Goal: Task Accomplishment & Management: Manage account settings

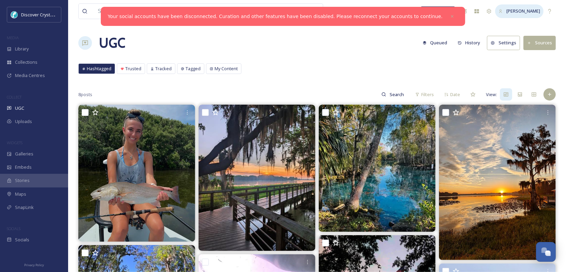
click at [517, 14] on div "[PERSON_NAME]" at bounding box center [523, 11] width 34 height 6
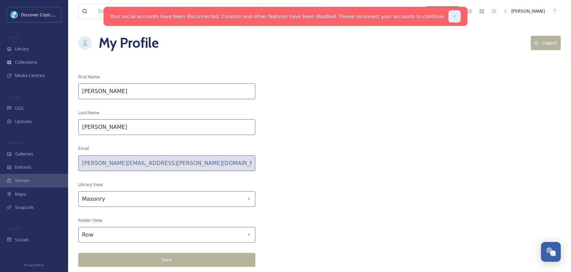
click at [453, 16] on icon at bounding box center [454, 16] width 2 height 2
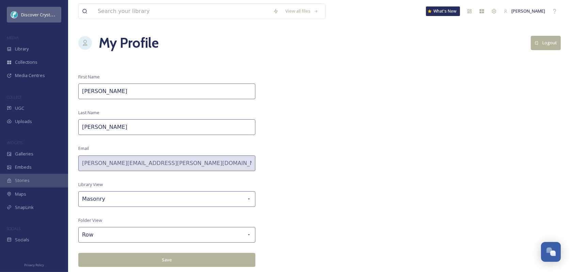
click at [31, 13] on span "Discover Crystal River [US_STATE]" at bounding box center [55, 14] width 68 height 6
click at [36, 15] on span "Discover Crystal River [US_STATE]" at bounding box center [55, 14] width 68 height 6
click at [38, 14] on span "Discover Crystal River [US_STATE]" at bounding box center [55, 14] width 68 height 6
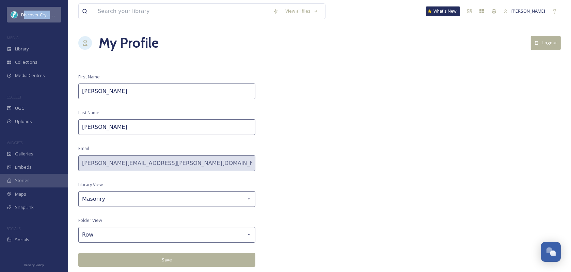
drag, startPoint x: 38, startPoint y: 14, endPoint x: 36, endPoint y: 20, distance: 6.5
click at [38, 14] on span "Discover Crystal River [US_STATE]" at bounding box center [55, 14] width 68 height 6
click at [24, 49] on span "Library" at bounding box center [22, 49] width 14 height 6
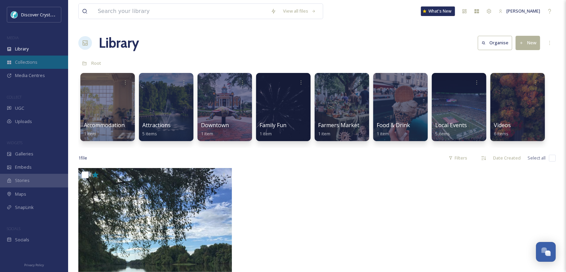
click at [19, 65] on span "Collections" at bounding box center [26, 62] width 22 height 6
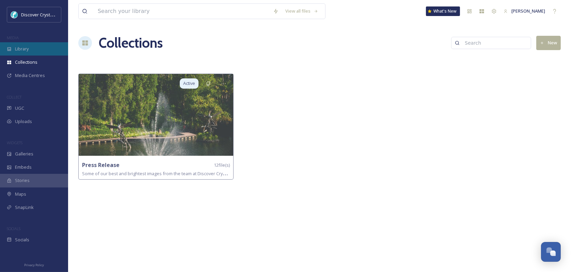
click at [25, 44] on div "Library" at bounding box center [34, 48] width 68 height 13
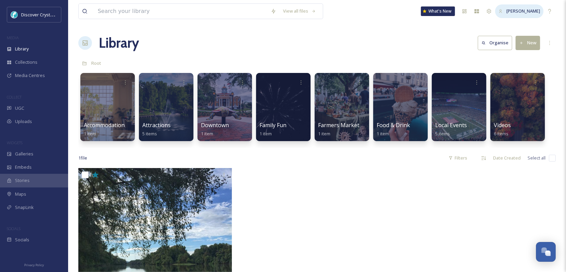
click at [519, 11] on span "[PERSON_NAME]" at bounding box center [523, 11] width 34 height 6
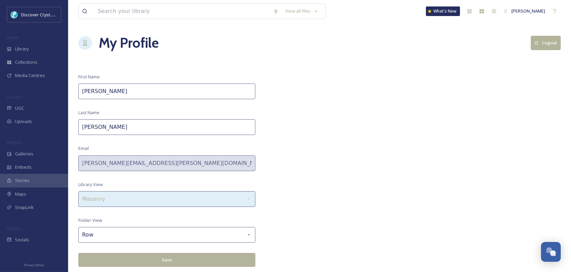
click at [240, 198] on div "Masonry" at bounding box center [166, 199] width 177 height 16
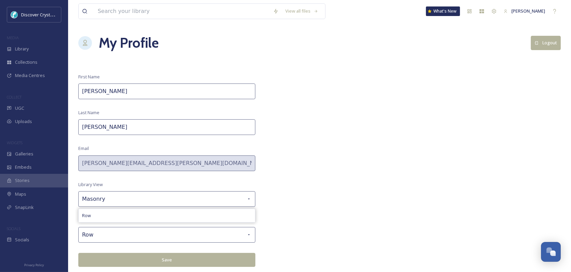
click at [339, 192] on div "View all files What's New [PERSON_NAME] My Profile Logout First Name [PERSON_NA…" at bounding box center [319, 136] width 503 height 272
click at [33, 13] on span "Discover Crystal River [US_STATE]" at bounding box center [55, 14] width 68 height 6
click at [24, 108] on span "UGC" at bounding box center [19, 108] width 9 height 6
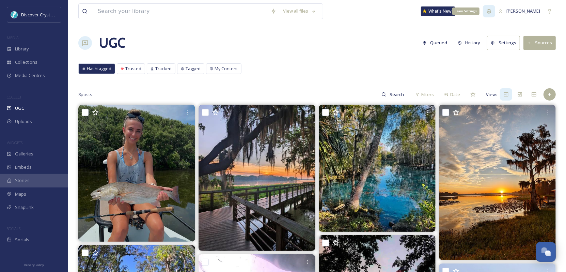
click at [487, 12] on icon at bounding box center [489, 11] width 4 height 4
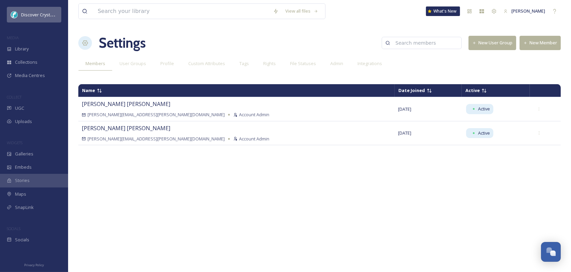
click at [41, 14] on span "Discover Crystal River [US_STATE]" at bounding box center [55, 14] width 68 height 6
click at [33, 15] on span "Discover Crystal River [US_STATE]" at bounding box center [55, 14] width 68 height 6
click at [517, 13] on span "[PERSON_NAME]" at bounding box center [528, 11] width 34 height 6
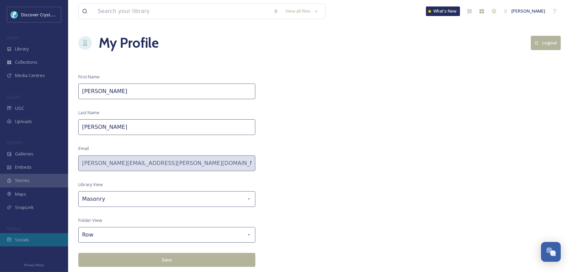
click at [23, 238] on span "Socials" at bounding box center [22, 239] width 14 height 6
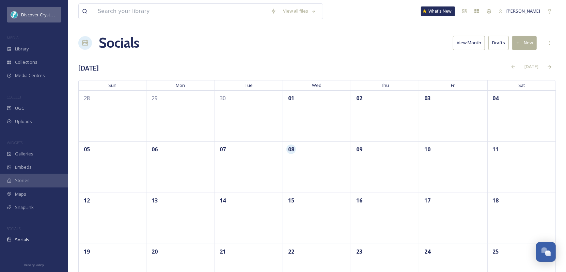
click at [28, 18] on span "Discover Crystal River [US_STATE]" at bounding box center [55, 14] width 68 height 6
click at [19, 50] on span "Library" at bounding box center [22, 49] width 14 height 6
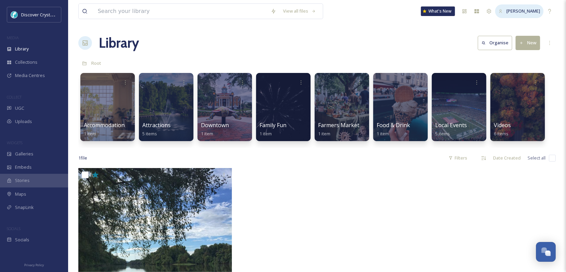
click at [517, 13] on span "[PERSON_NAME]" at bounding box center [523, 11] width 34 height 6
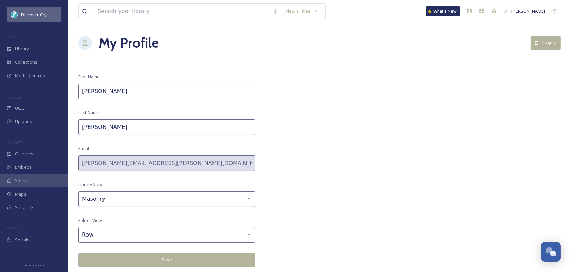
click at [35, 17] on span "Discover Crystal River [US_STATE]" at bounding box center [55, 14] width 68 height 6
click at [27, 73] on span "Media Centres" at bounding box center [30, 75] width 30 height 6
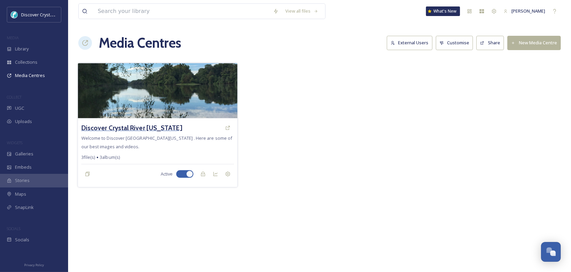
click at [130, 128] on h3 "Discover Crystal River [US_STATE]" at bounding box center [131, 128] width 101 height 10
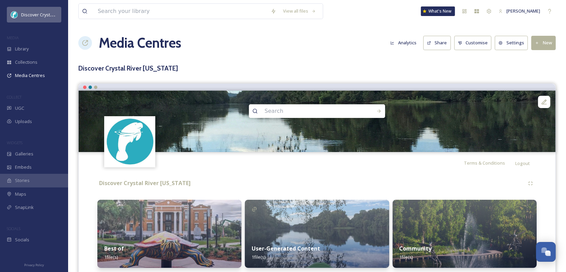
click at [41, 14] on span "Discover Crystal River [US_STATE]" at bounding box center [55, 14] width 68 height 6
click at [487, 9] on icon at bounding box center [488, 11] width 5 height 5
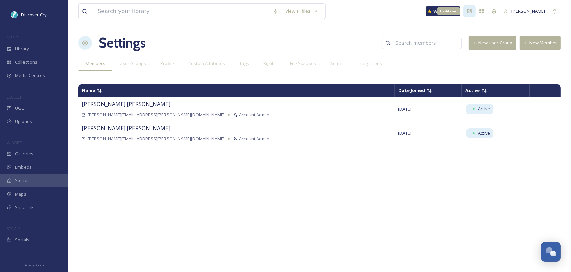
click at [470, 11] on div "Dashboard" at bounding box center [469, 11] width 12 height 12
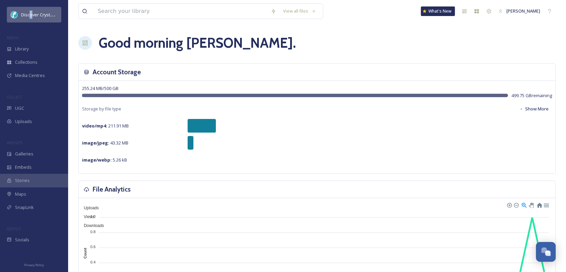
click at [28, 18] on div "Discover Crystal River [US_STATE]" at bounding box center [39, 15] width 36 height 8
drag, startPoint x: 28, startPoint y: 18, endPoint x: 20, endPoint y: 15, distance: 8.7
click at [20, 15] on div "Discover Crystal River [US_STATE]" at bounding box center [34, 15] width 54 height 16
click at [20, 50] on span "Library" at bounding box center [22, 49] width 14 height 6
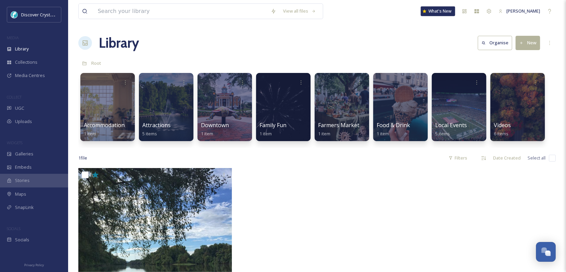
click at [435, 12] on div "What's New" at bounding box center [438, 11] width 34 height 10
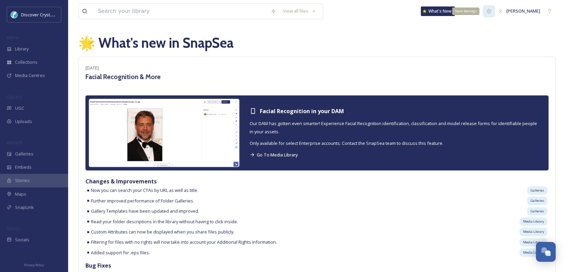
click at [487, 11] on icon at bounding box center [489, 11] width 4 height 4
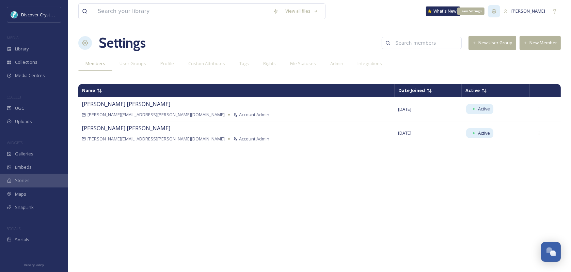
click at [488, 11] on div "Team Settings" at bounding box center [494, 11] width 12 height 12
click at [130, 64] on span "User Groups" at bounding box center [133, 63] width 27 height 6
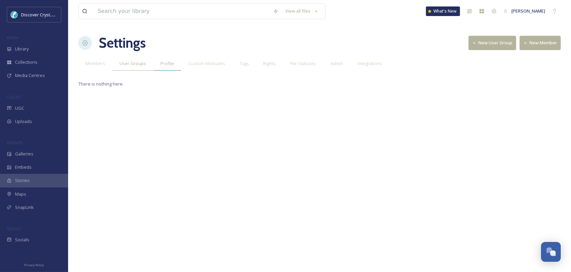
click at [168, 64] on span "Profile" at bounding box center [167, 63] width 14 height 6
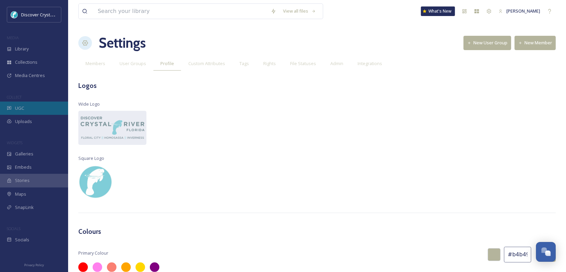
click at [19, 110] on span "UGC" at bounding box center [19, 108] width 9 height 6
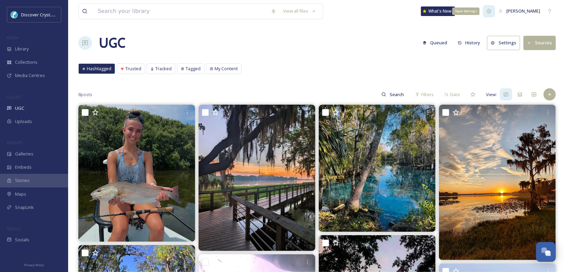
click at [487, 13] on icon at bounding box center [488, 11] width 5 height 5
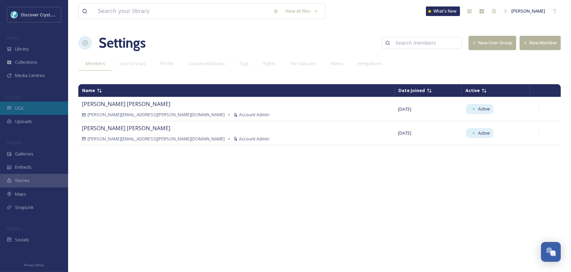
click at [18, 104] on div "UGC" at bounding box center [34, 107] width 68 height 13
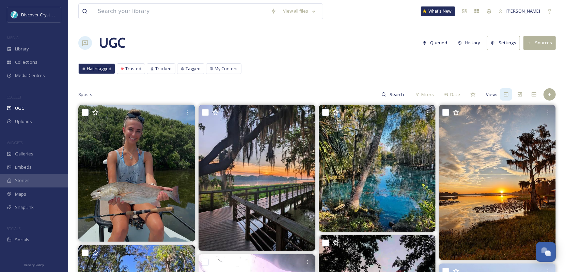
click at [503, 45] on button "Settings" at bounding box center [503, 43] width 33 height 14
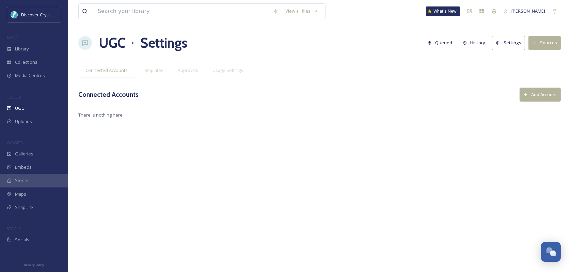
click at [533, 92] on button "Add Account" at bounding box center [540, 95] width 41 height 14
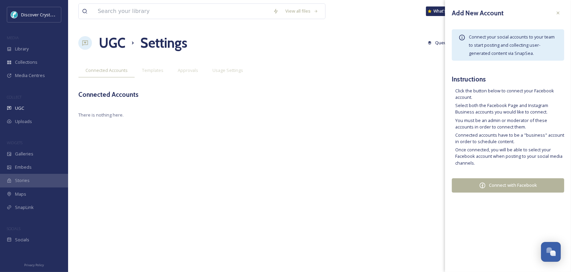
click at [493, 186] on button "Connect with Facebook" at bounding box center [508, 185] width 112 height 14
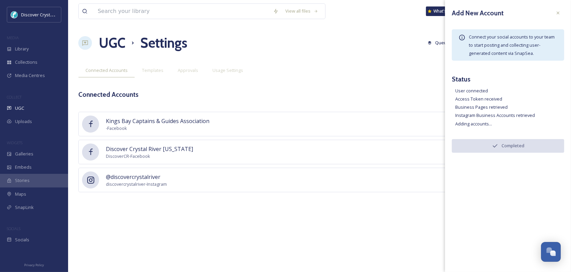
click at [128, 154] on span "DiscoverCR - Facebook" at bounding box center [149, 156] width 87 height 6
click at [558, 14] on icon at bounding box center [557, 12] width 5 height 5
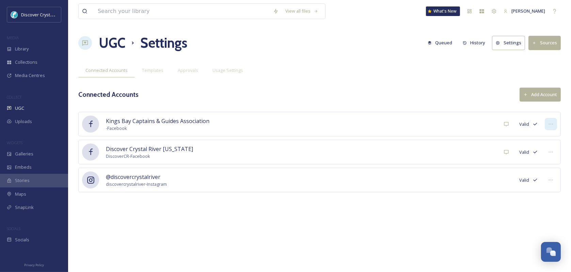
click at [551, 126] on icon at bounding box center [550, 123] width 5 height 5
click at [527, 139] on span "Mark as Inactive" at bounding box center [537, 139] width 32 height 6
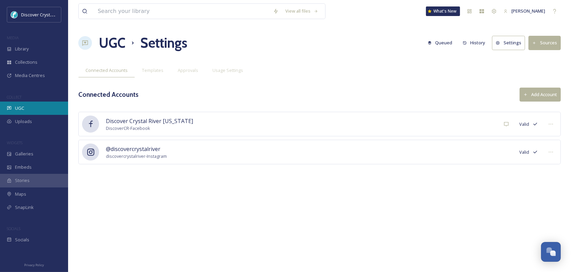
click at [24, 110] on div "UGC" at bounding box center [34, 107] width 68 height 13
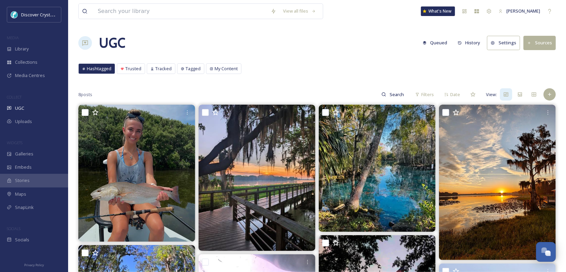
click at [506, 42] on button "Settings" at bounding box center [503, 43] width 33 height 14
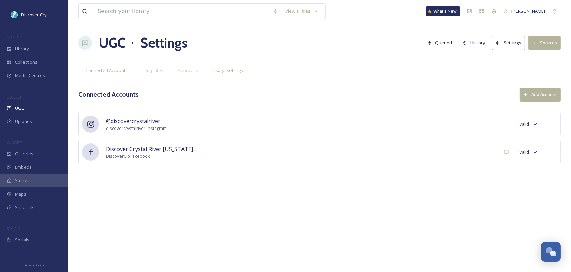
click at [234, 72] on span "Usage Settings" at bounding box center [227, 70] width 31 height 6
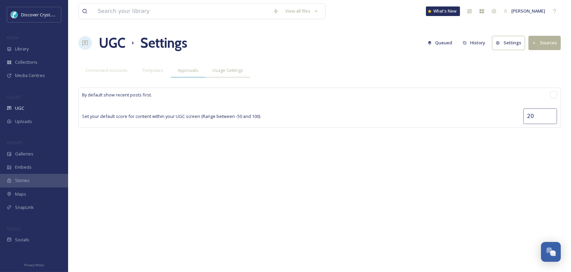
click at [180, 67] on span "Approvals" at bounding box center [188, 70] width 20 height 6
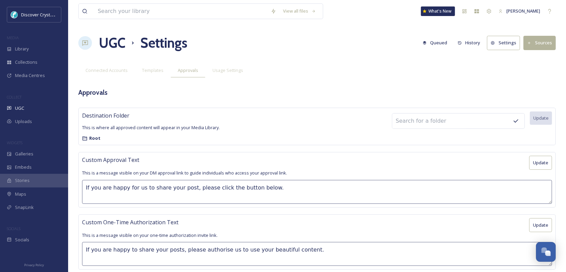
click at [494, 47] on button "Settings" at bounding box center [503, 43] width 33 height 14
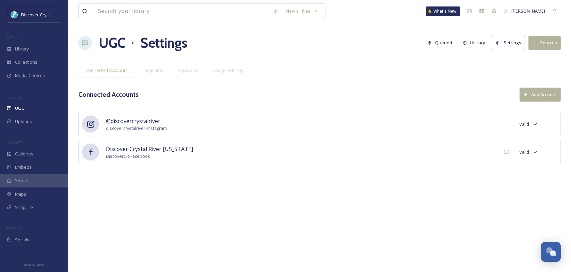
click at [550, 46] on button "Sources" at bounding box center [545, 43] width 32 height 14
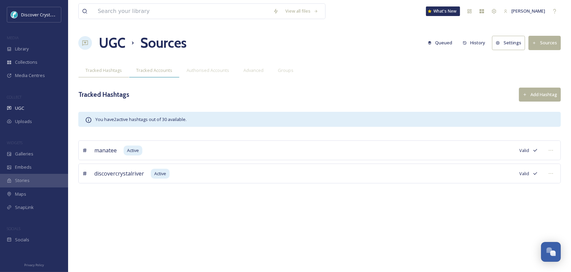
click at [164, 66] on div "Tracked Accounts" at bounding box center [154, 70] width 50 height 14
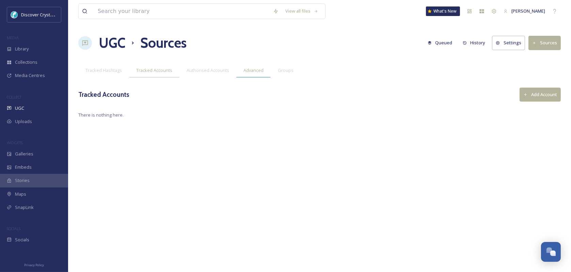
click at [251, 67] on span "Advanced" at bounding box center [253, 70] width 20 height 6
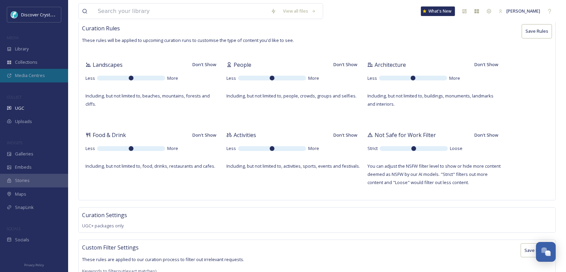
scroll to position [124, 0]
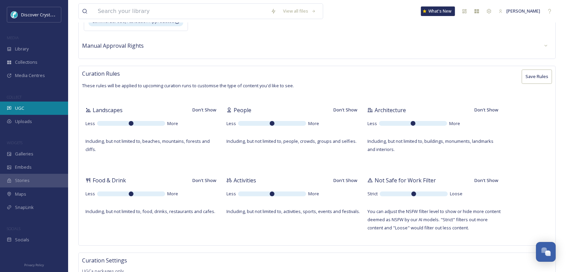
click at [28, 106] on div "UGC" at bounding box center [34, 107] width 68 height 13
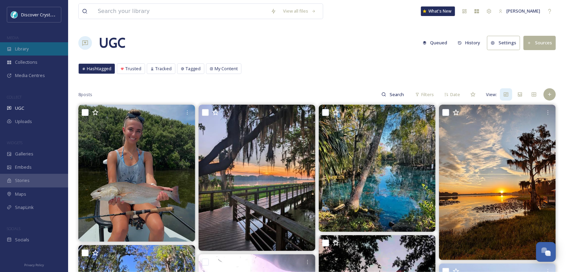
click at [29, 44] on div "Library" at bounding box center [34, 48] width 68 height 13
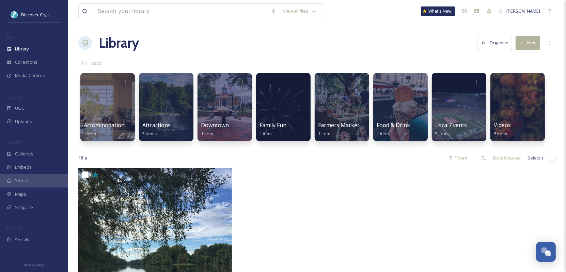
click at [412, 57] on div "Root" at bounding box center [316, 63] width 477 height 13
click at [113, 91] on div at bounding box center [108, 106] width 56 height 69
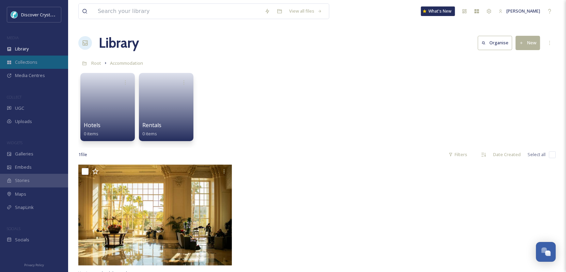
click at [28, 59] on span "Collections" at bounding box center [26, 62] width 22 height 6
